Goal: Find specific fact: Find specific fact

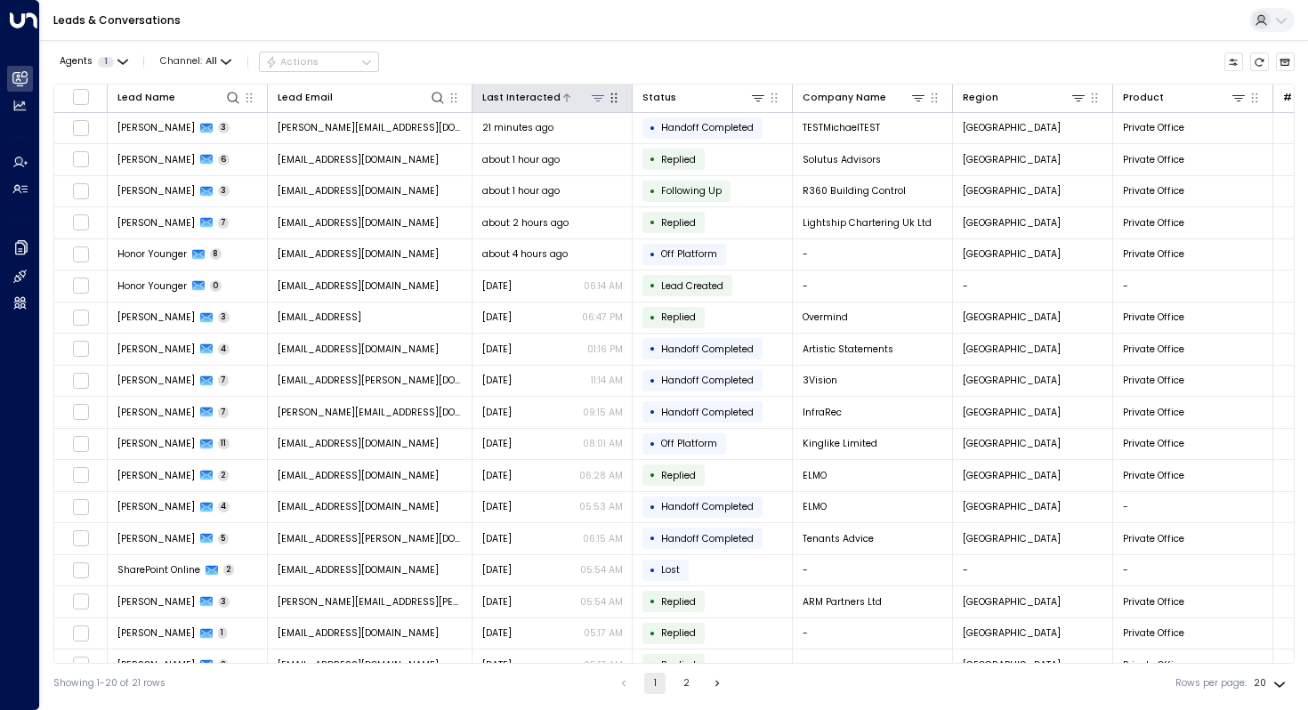
click at [535, 94] on div "Last Interacted" at bounding box center [521, 98] width 78 height 16
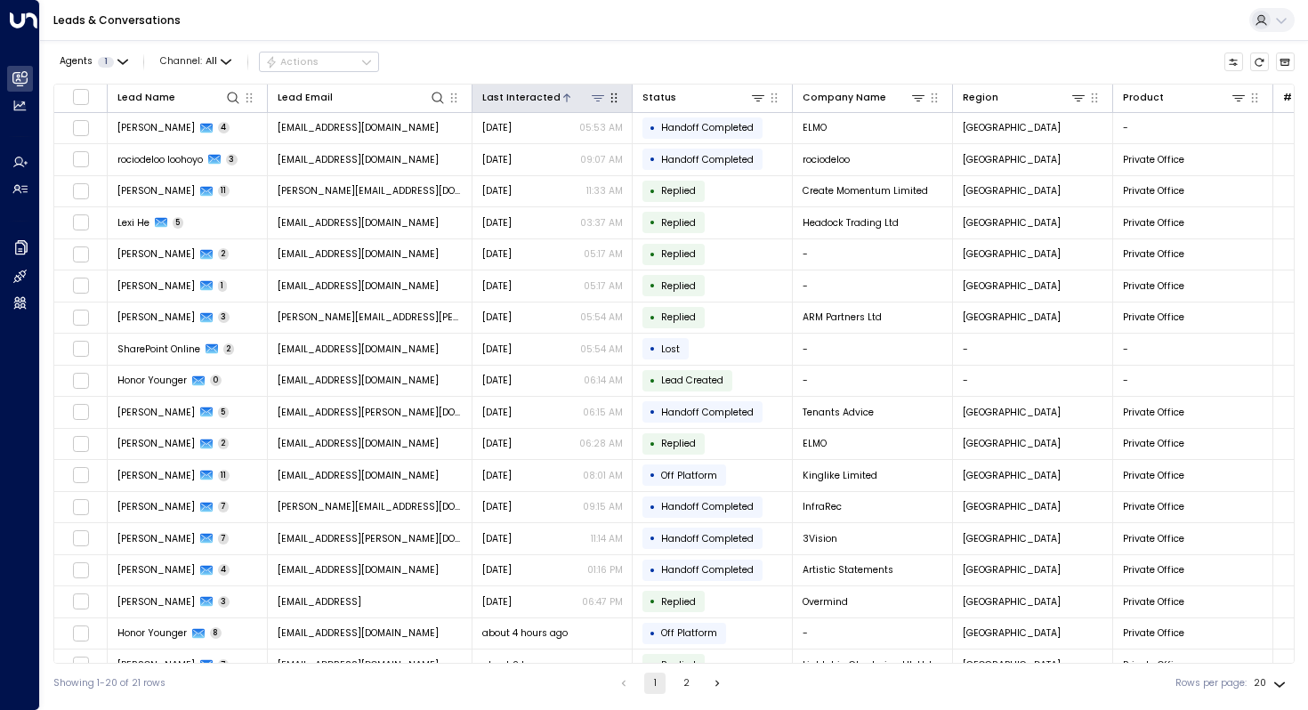
click at [535, 94] on div "Last Interacted" at bounding box center [521, 98] width 78 height 16
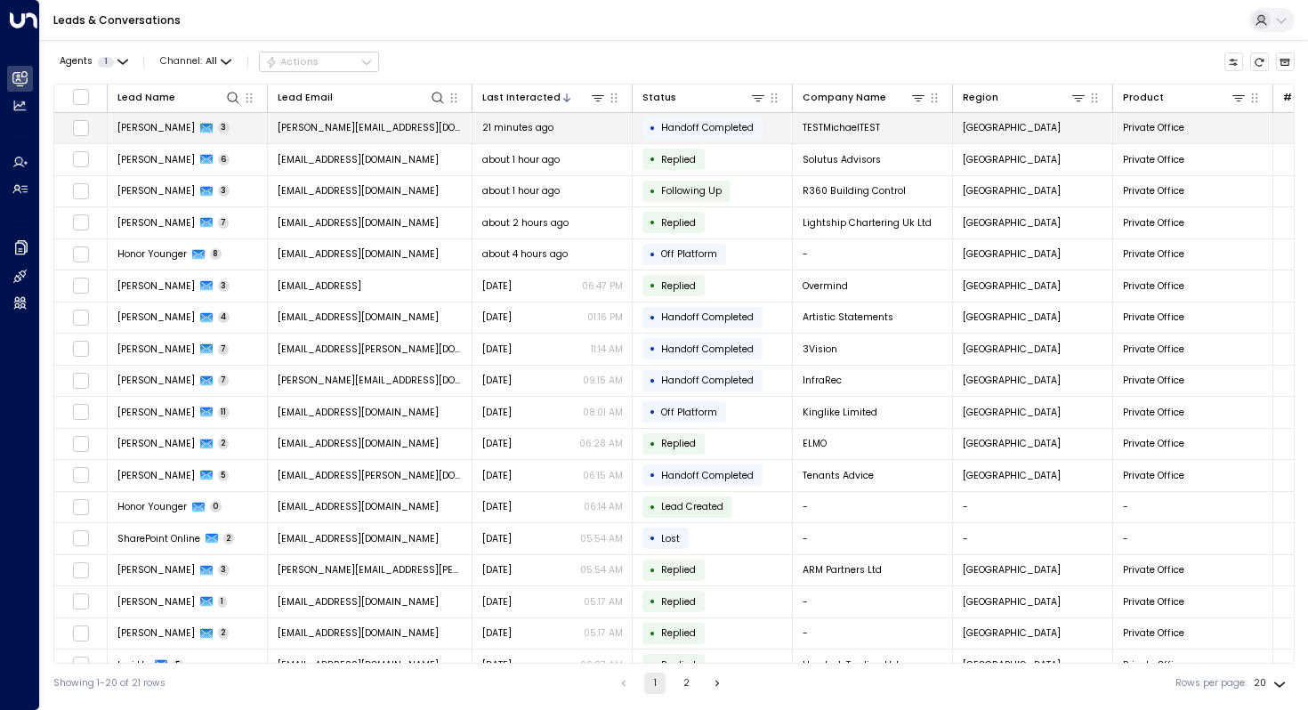
click at [179, 126] on span "[PERSON_NAME]" at bounding box center [155, 127] width 77 height 13
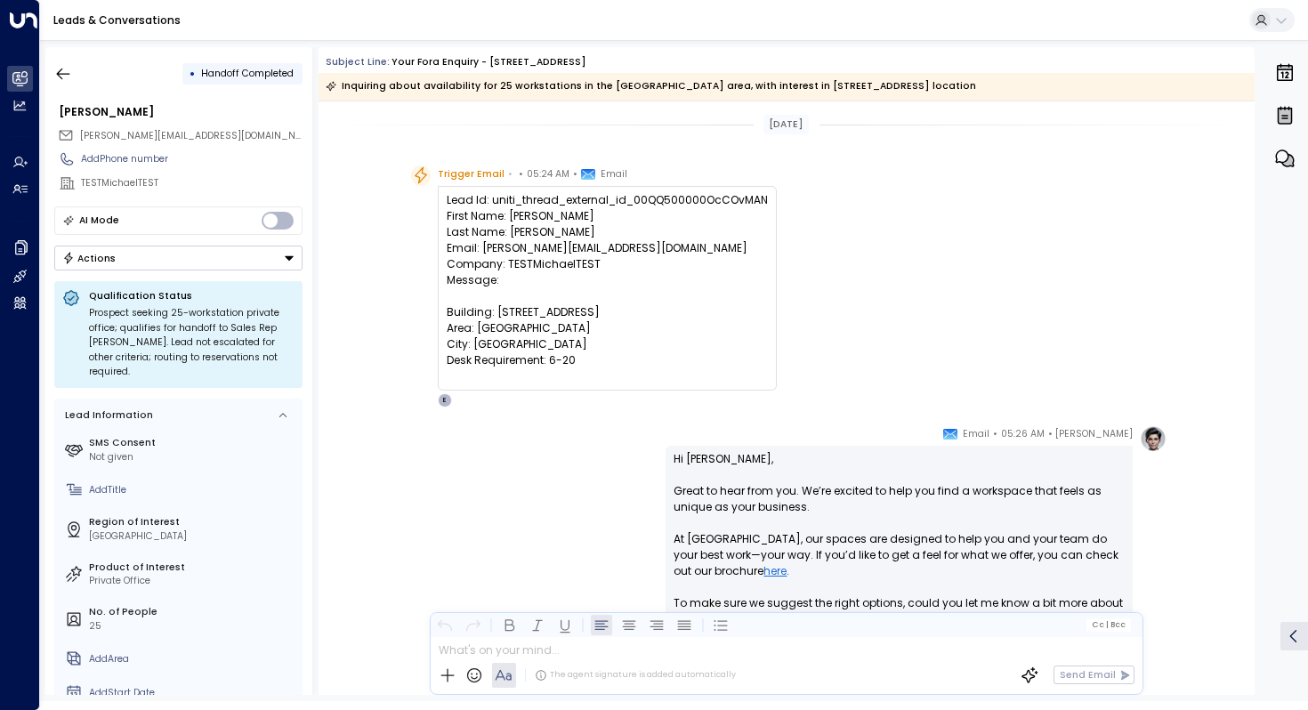
click at [689, 200] on div "Lead Id: uniti_thread_external_id_00QQ500000OcCOvMAN First Name: [PERSON_NAME] …" at bounding box center [607, 288] width 321 height 192
copy div "uniti_thread_external_id_00QQ500000OcCOvMAN"
